Goal: Information Seeking & Learning: Learn about a topic

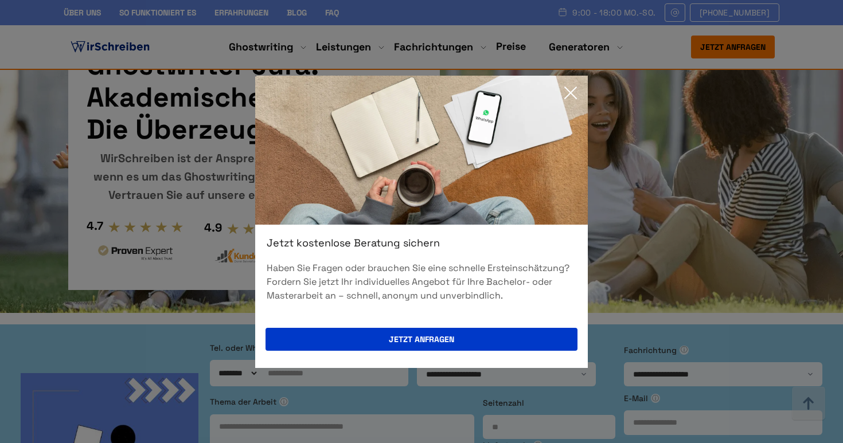
scroll to position [4889, 0]
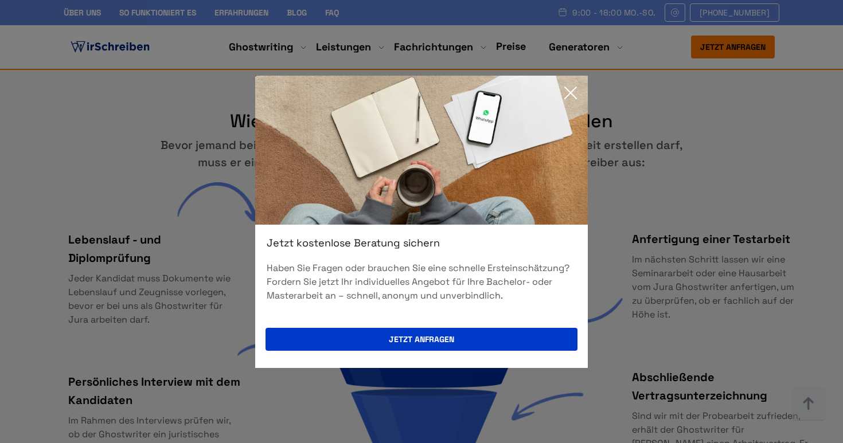
click at [573, 87] on icon at bounding box center [570, 92] width 23 height 23
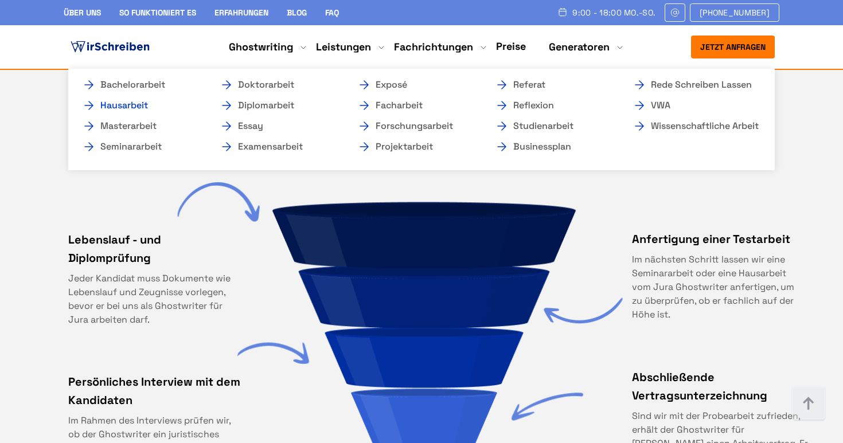
click at [117, 107] on link "Hausarbeit" at bounding box center [139, 106] width 115 height 14
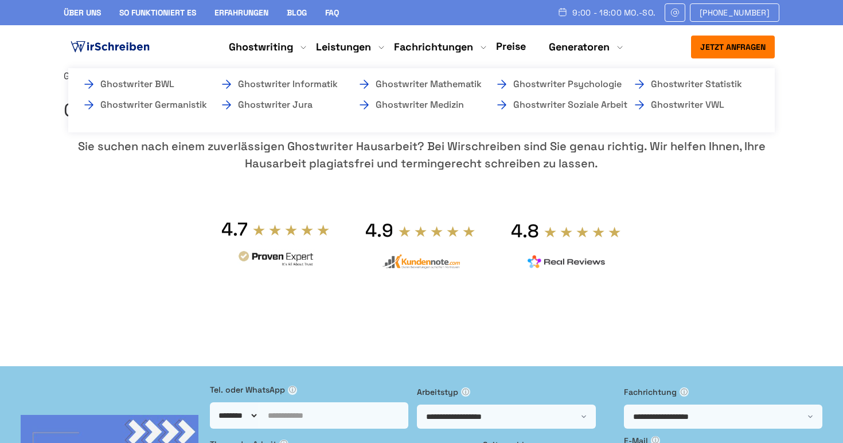
click at [473, 49] on li "Fachrichtungen Ghostwriter BWL Ghostwriter Germanistik Ghostwriter Informatik G…" at bounding box center [433, 47] width 79 height 14
click at [290, 110] on link "Ghostwriter Jura" at bounding box center [277, 105] width 115 height 14
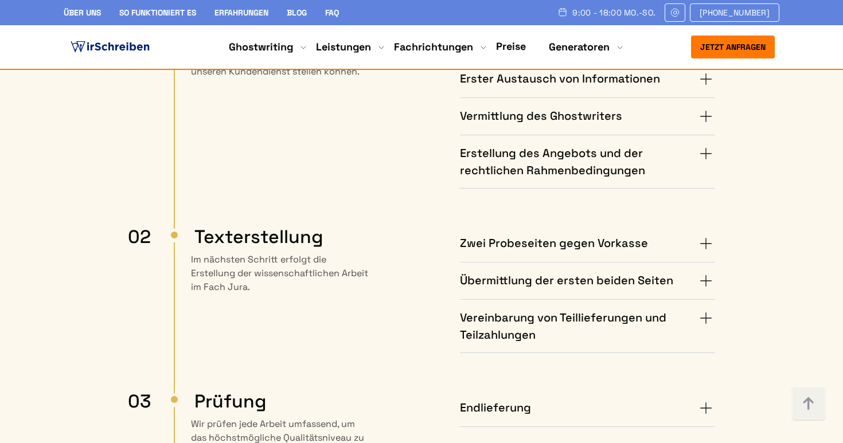
scroll to position [2733, 0]
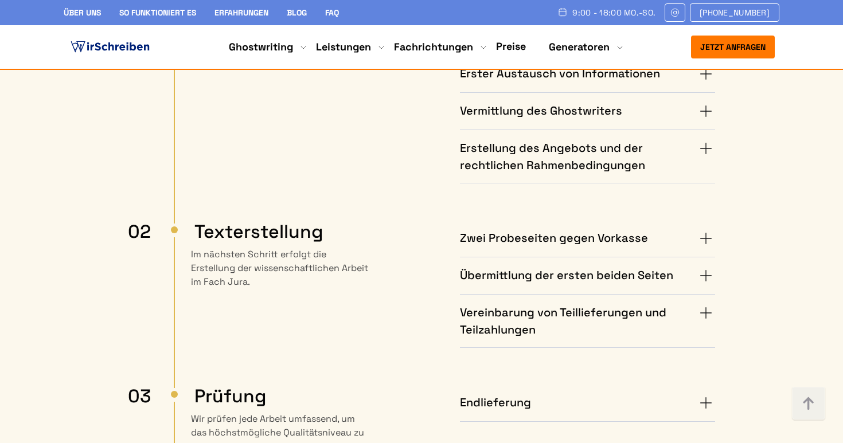
click at [551, 229] on h4 "Zwei Probeseiten gegen Vorkasse" at bounding box center [554, 238] width 188 height 18
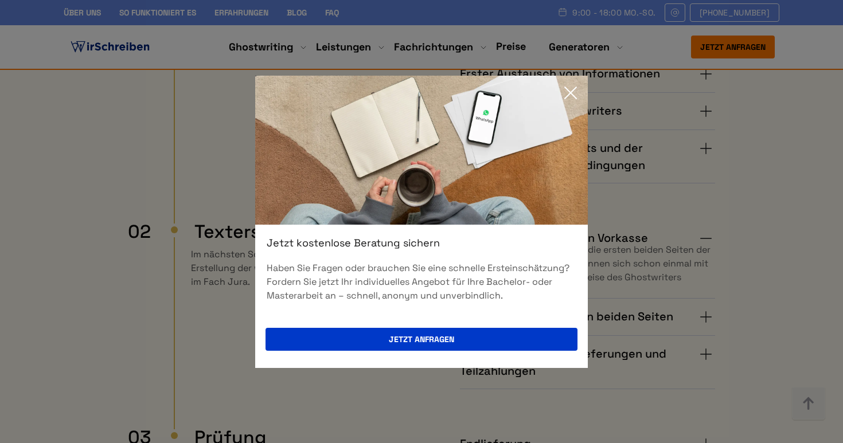
click at [571, 96] on icon at bounding box center [570, 92] width 23 height 23
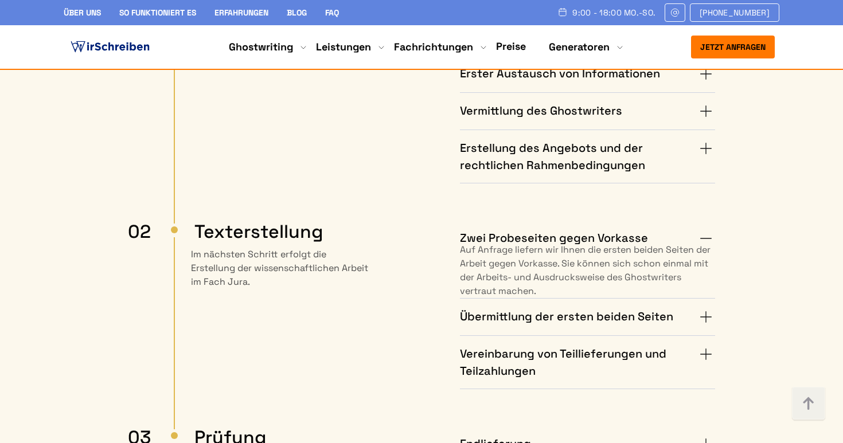
click at [542, 220] on div "Zwei Probeseiten gegen Vorkasse Auf Anfrage liefern wir Ihnen die ersten beiden…" at bounding box center [554, 304] width 321 height 169
click at [537, 308] on h4 "Übermittlung der ersten beiden Seiten" at bounding box center [566, 317] width 213 height 18
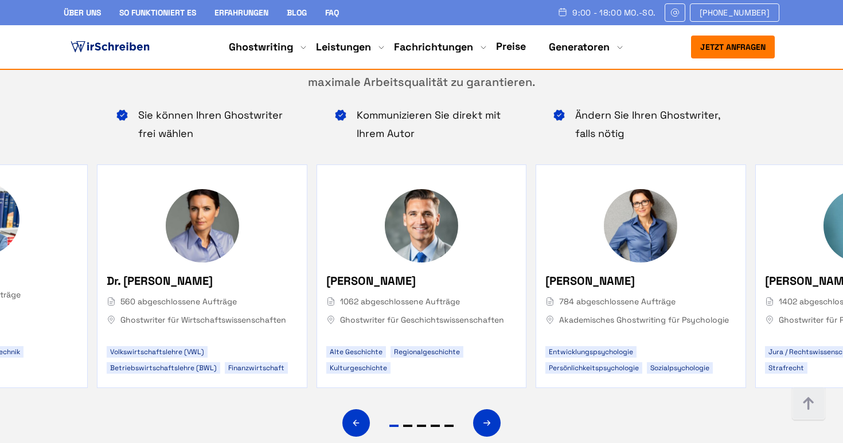
scroll to position [4575, 0]
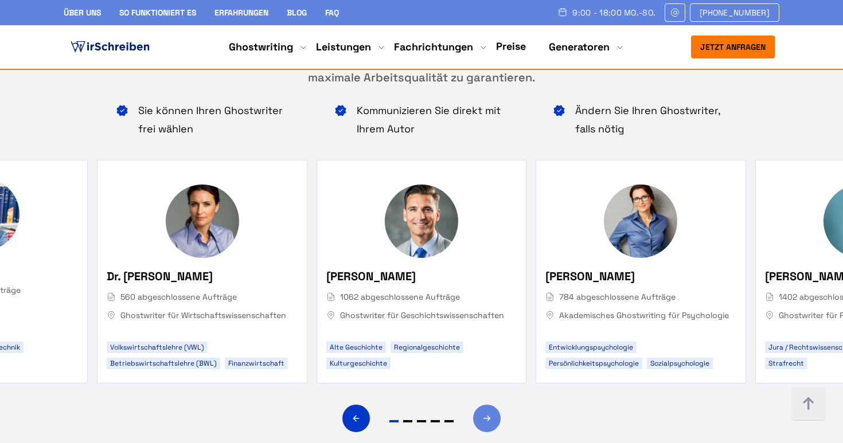
click at [484, 405] on icon "Next slide" at bounding box center [486, 419] width 9 height 28
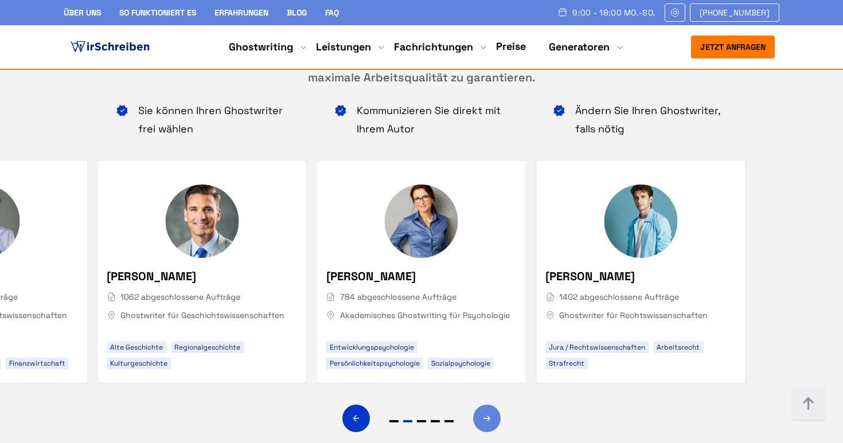
click at [484, 405] on icon "Next slide" at bounding box center [486, 419] width 9 height 28
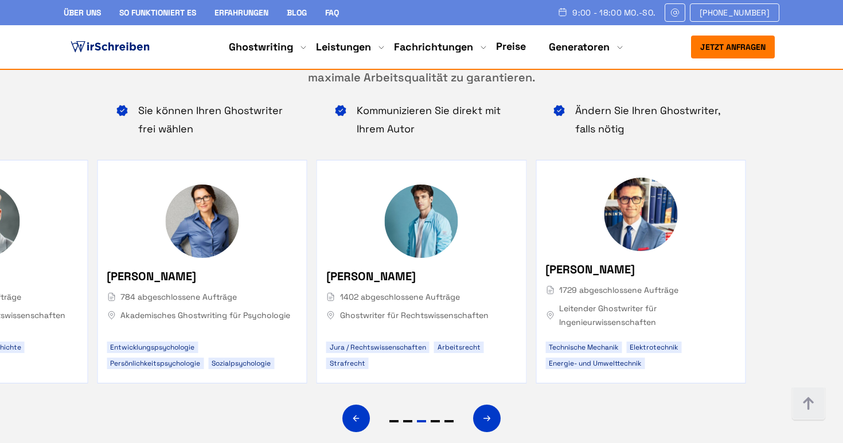
click at [399, 267] on span "[PERSON_NAME]" at bounding box center [370, 276] width 89 height 18
